Goal: Task Accomplishment & Management: Use online tool/utility

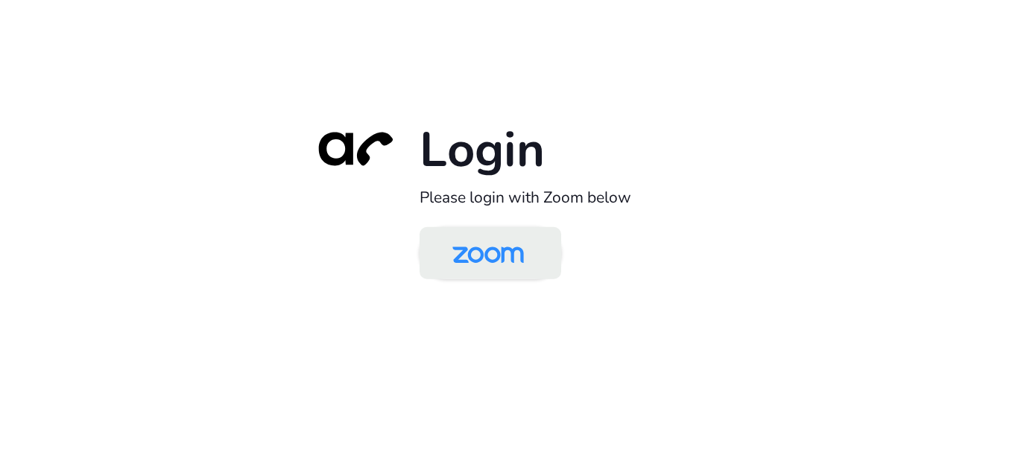
click at [478, 244] on img at bounding box center [488, 254] width 103 height 48
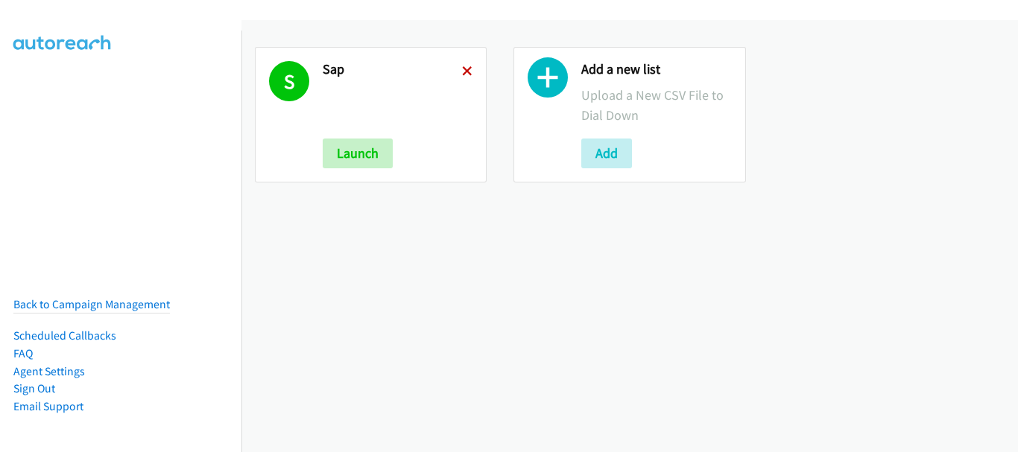
click at [465, 67] on icon at bounding box center [467, 72] width 10 height 10
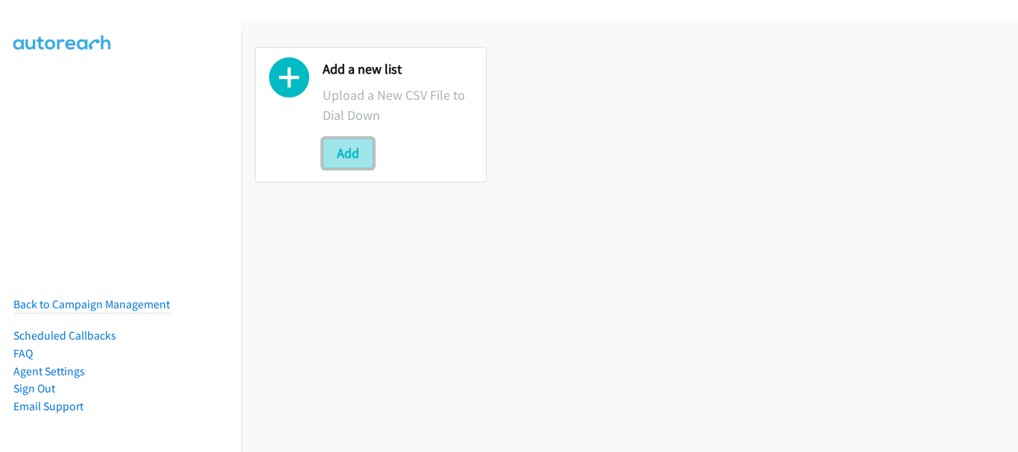
click at [341, 155] on button "Add" at bounding box center [348, 154] width 51 height 30
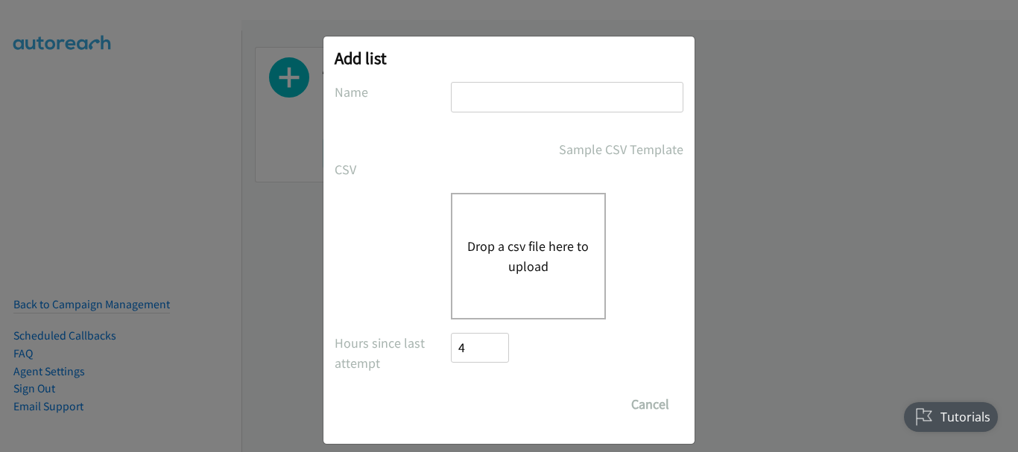
drag, startPoint x: 496, startPoint y: 114, endPoint x: 494, endPoint y: 101, distance: 12.8
click at [496, 113] on div at bounding box center [567, 104] width 233 height 44
click at [494, 101] on input "text" at bounding box center [567, 97] width 233 height 31
type input "billys list"
click at [509, 238] on button "Drop a csv file here to upload" at bounding box center [528, 256] width 122 height 40
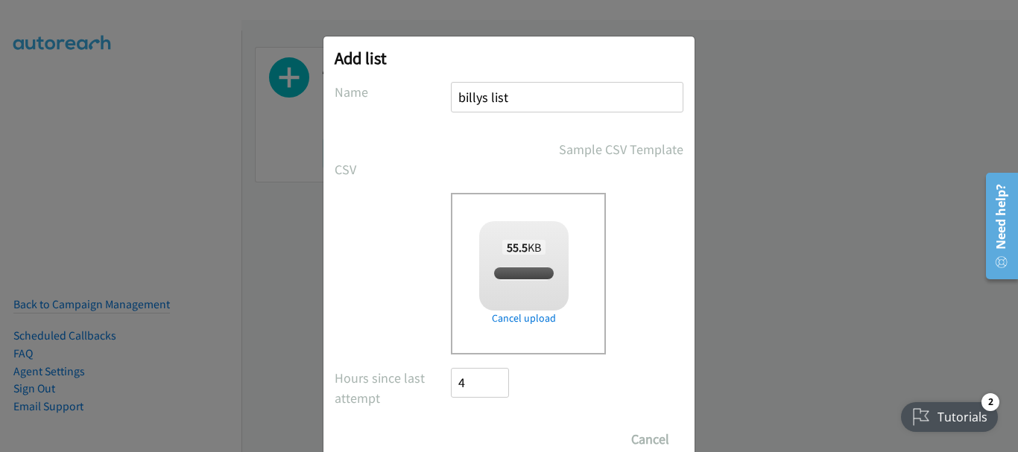
checkbox input "true"
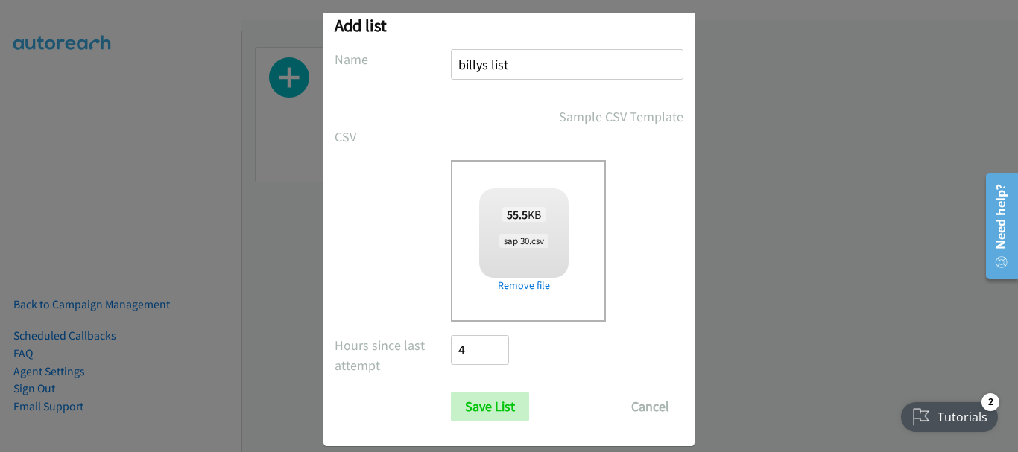
scroll to position [50, 0]
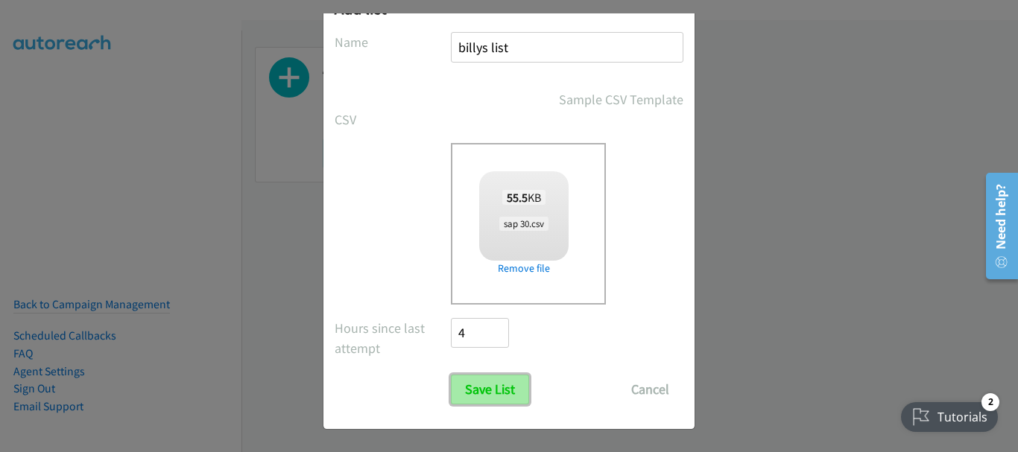
click at [504, 391] on input "Save List" at bounding box center [490, 390] width 78 height 30
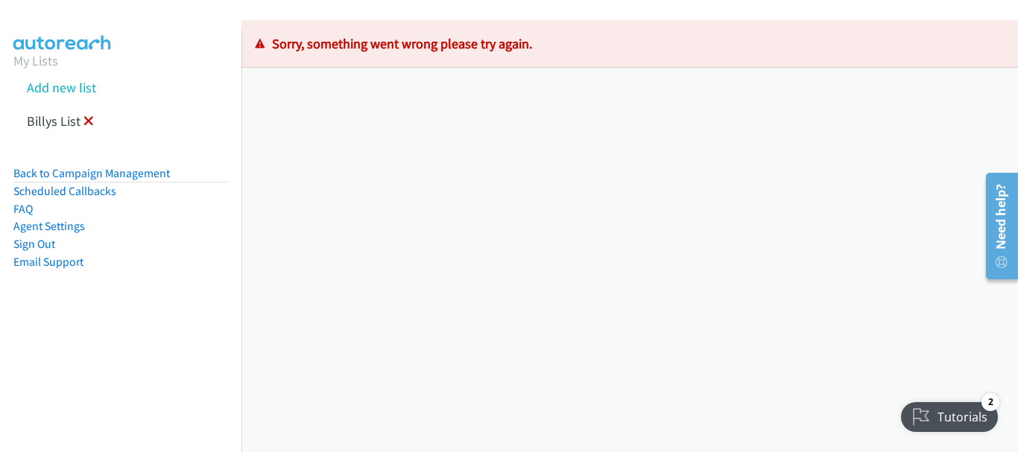
click at [83, 122] on icon at bounding box center [88, 122] width 10 height 10
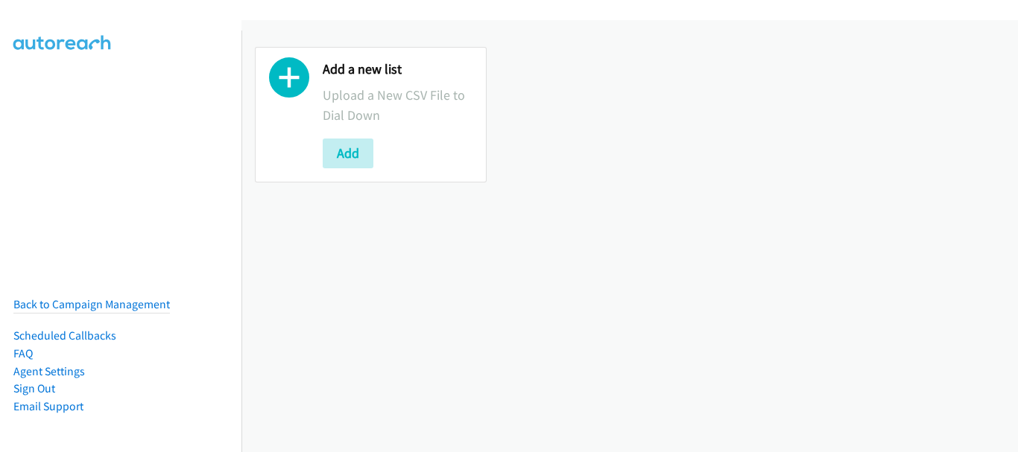
click at [349, 160] on button "Add" at bounding box center [348, 154] width 51 height 30
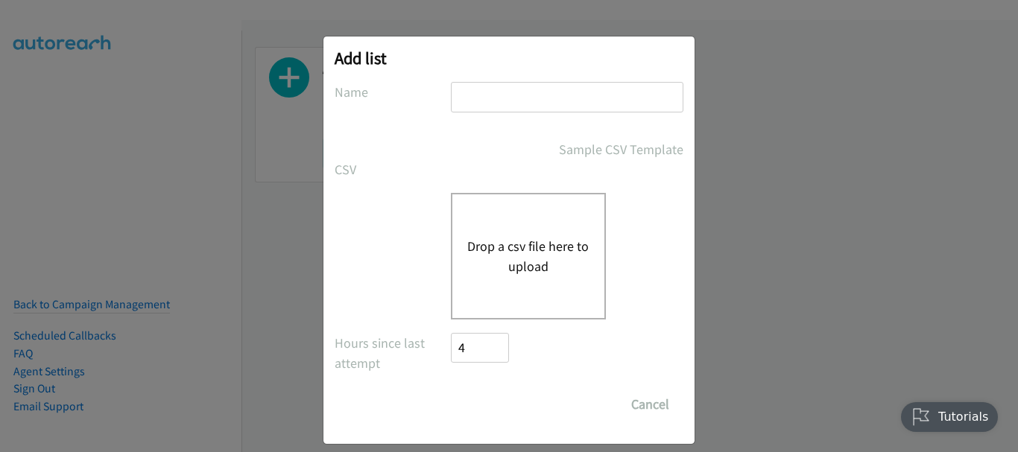
click at [496, 102] on input "text" at bounding box center [567, 97] width 233 height 31
type input "billys list"
click at [505, 229] on div "Drop a csv file here to upload" at bounding box center [528, 256] width 155 height 127
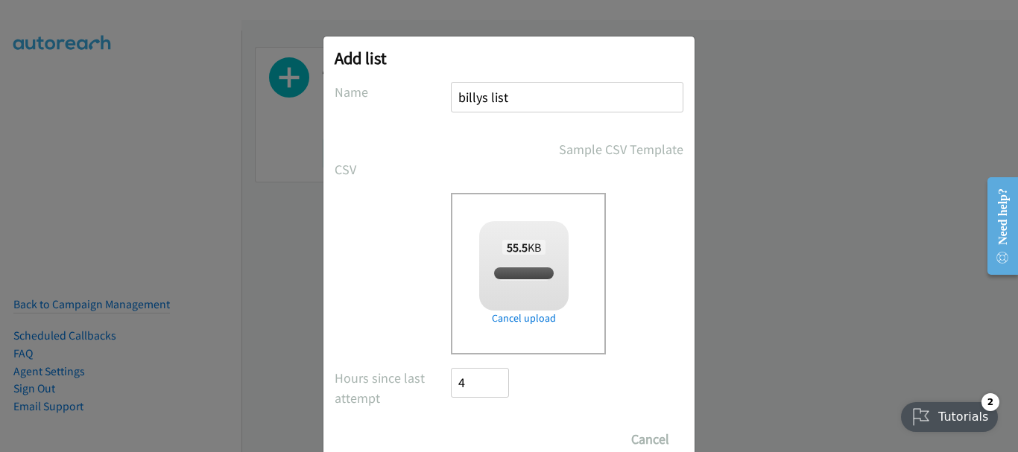
checkbox input "true"
click at [491, 439] on input "Save List" at bounding box center [490, 440] width 78 height 30
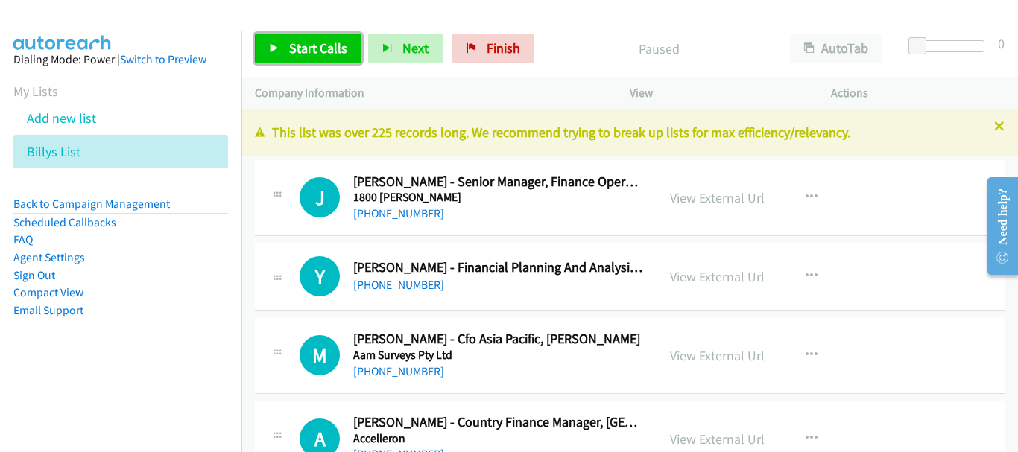
click at [349, 47] on link "Start Calls" at bounding box center [308, 49] width 107 height 30
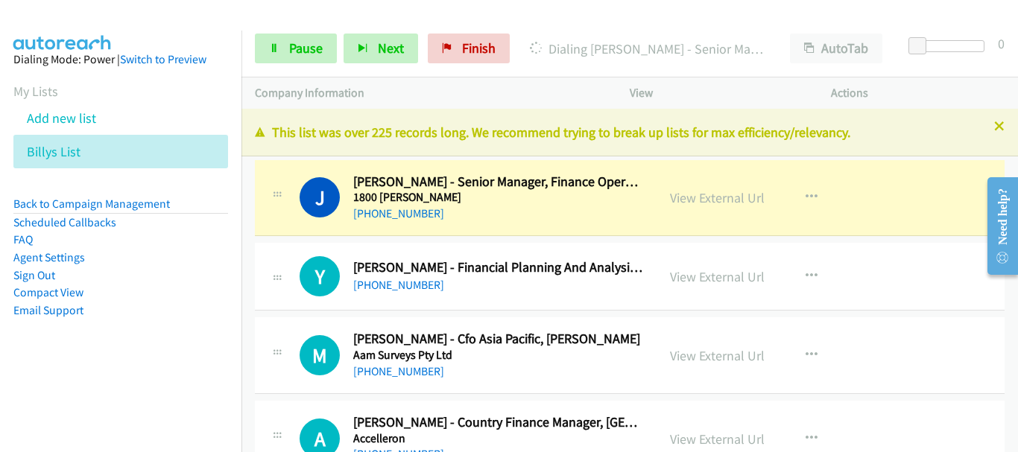
click at [88, 22] on img at bounding box center [63, 26] width 112 height 52
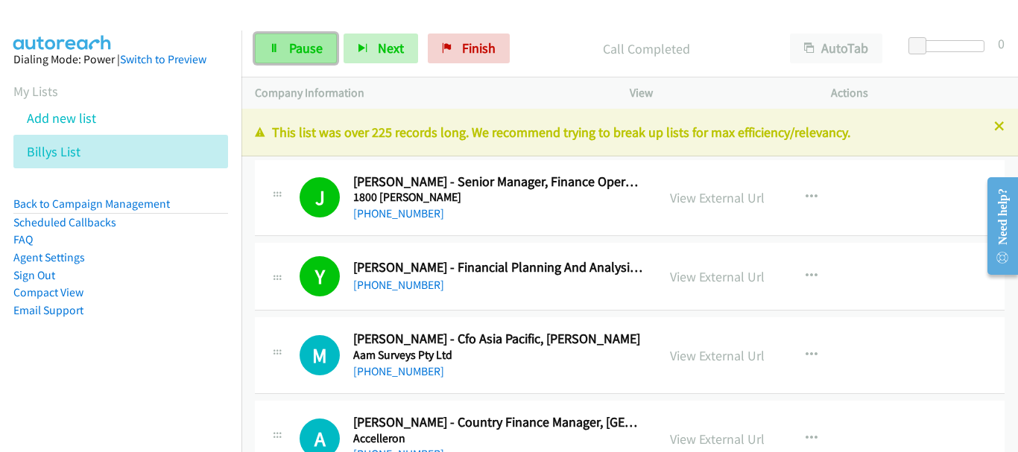
click at [300, 40] on span "Pause" at bounding box center [306, 48] width 34 height 17
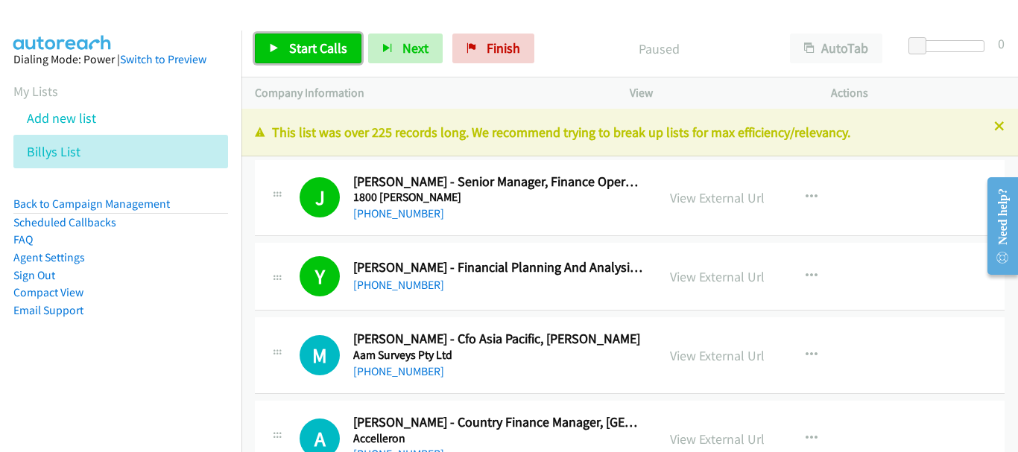
click at [329, 63] on link "Start Calls" at bounding box center [308, 49] width 107 height 30
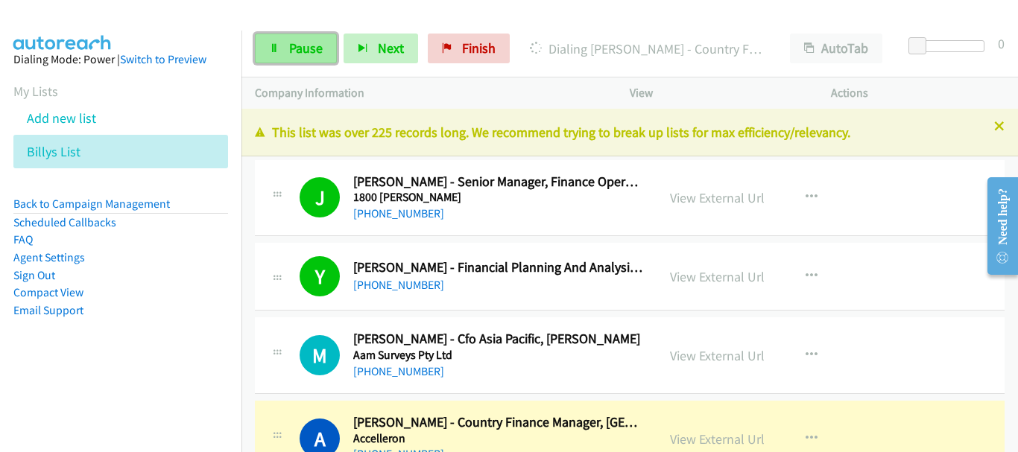
click at [287, 43] on link "Pause" at bounding box center [296, 49] width 82 height 30
